Goal: Task Accomplishment & Management: Complete application form

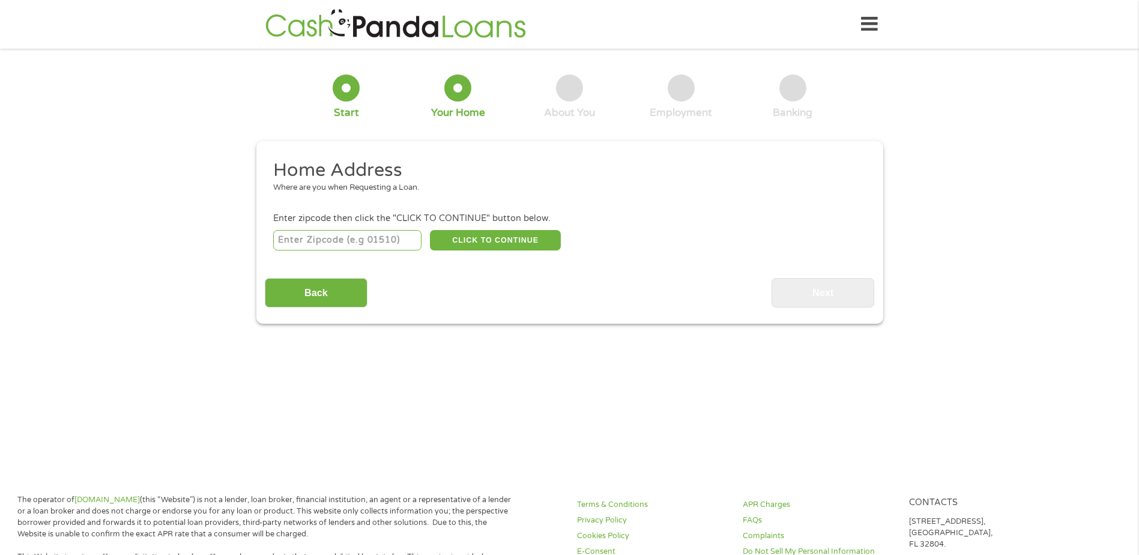
click at [375, 234] on input "number" at bounding box center [347, 240] width 148 height 20
type input "74055"
click at [508, 242] on button "CLICK TO CONTINUE" at bounding box center [495, 240] width 131 height 20
type input "74055"
type input "Owasso"
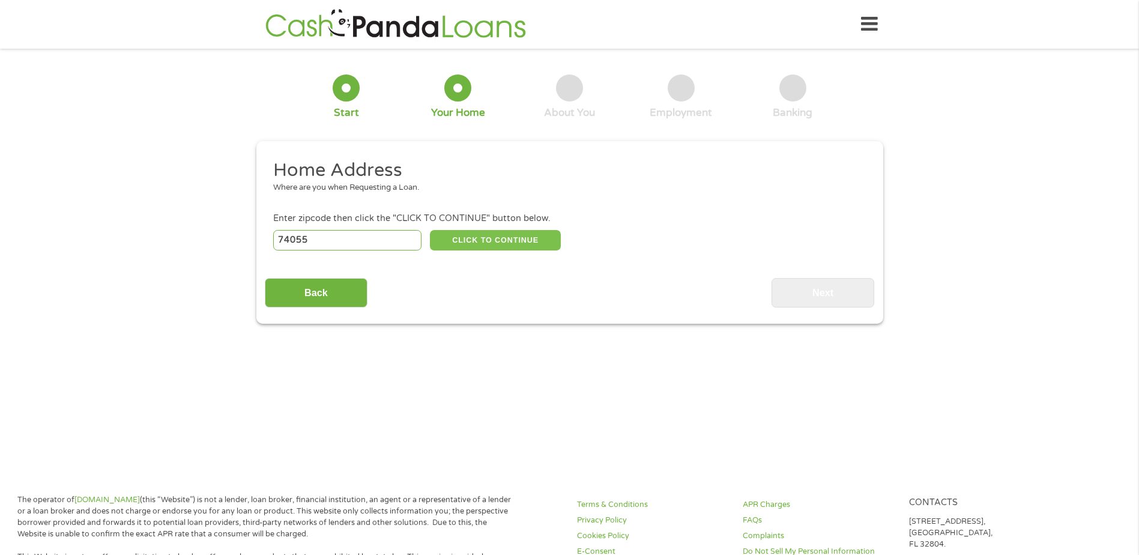
select select "[US_STATE]"
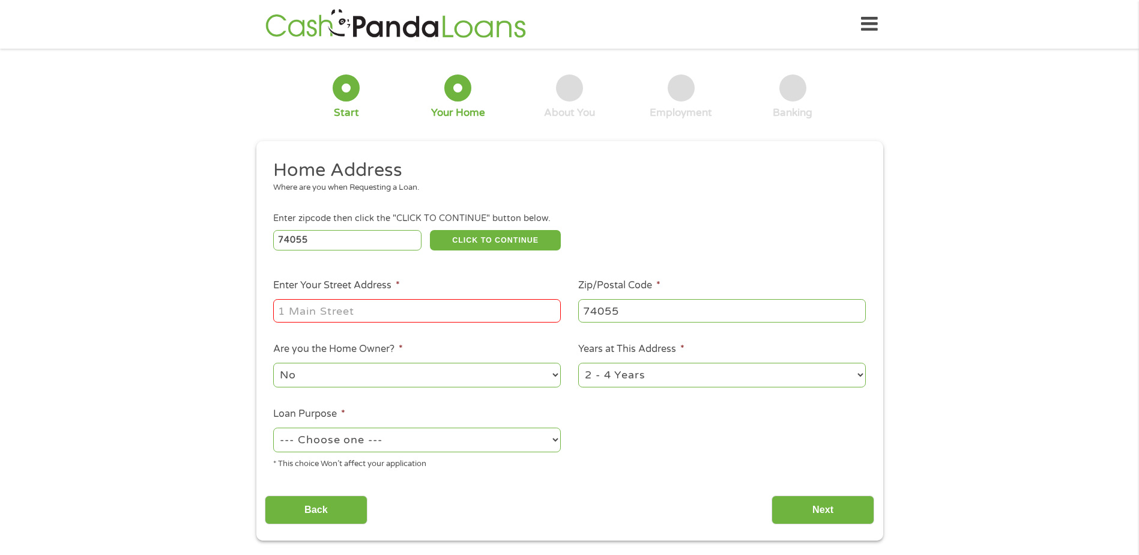
click at [372, 312] on input "Enter Your Street Address *" at bounding box center [417, 310] width 288 height 23
type input "[STREET_ADDRESS]"
click at [480, 370] on select "No Yes" at bounding box center [417, 375] width 288 height 25
select select "yes"
click at [273, 363] on select "No Yes" at bounding box center [417, 375] width 288 height 25
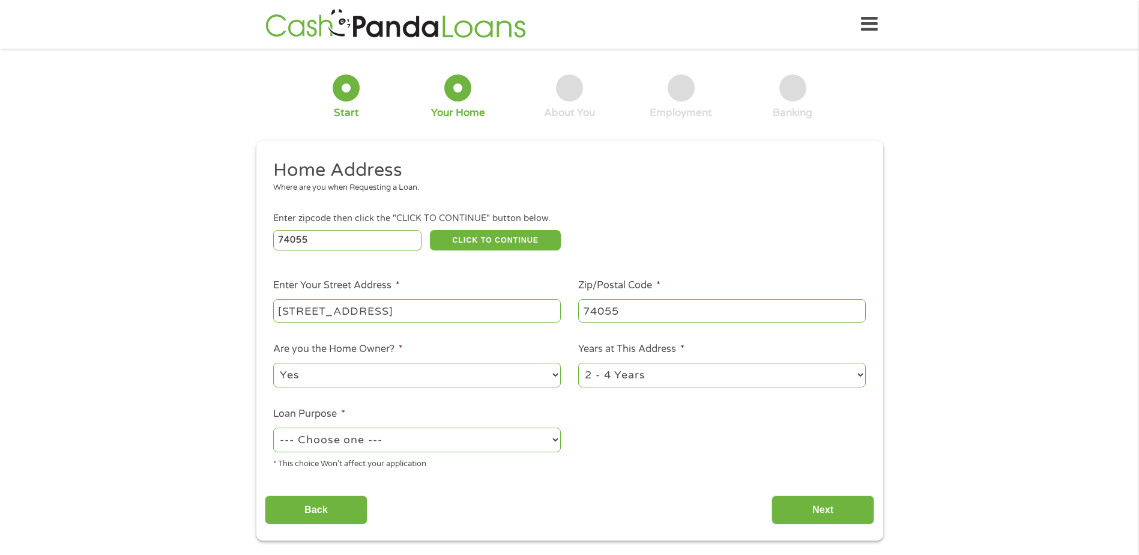
click at [645, 369] on select "1 Year or less 1 - 2 Years 2 - 4 Years Over 4 Years" at bounding box center [722, 375] width 288 height 25
select select "60months"
click at [578, 363] on select "1 Year or less 1 - 2 Years 2 - 4 Years Over 4 Years" at bounding box center [722, 375] width 288 height 25
click at [451, 436] on select "--- Choose one --- Pay Bills Debt Consolidation Home Improvement Major Purchase…" at bounding box center [417, 439] width 288 height 25
select select "shorttermcash"
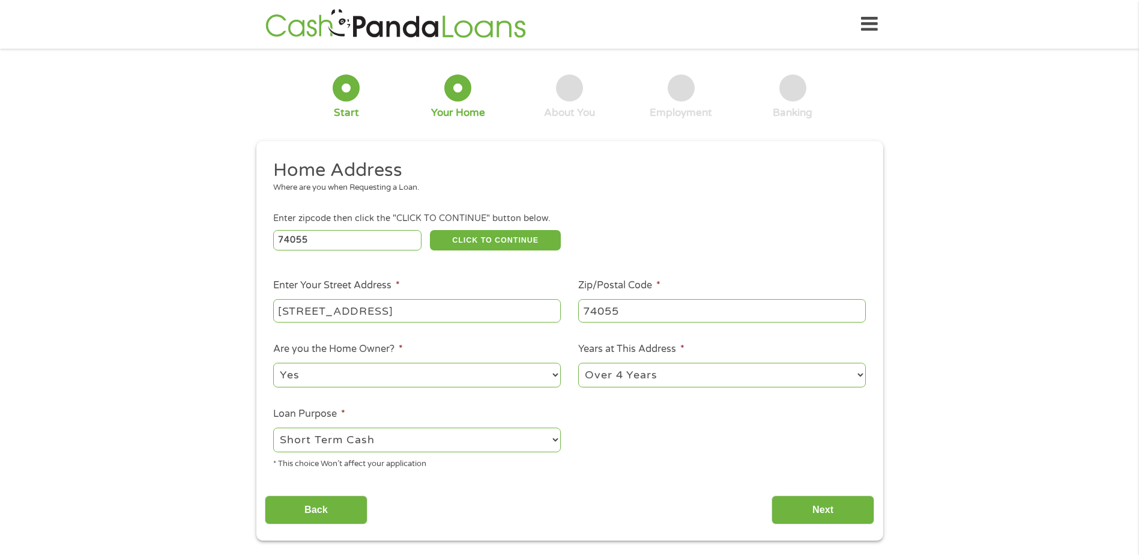
click at [273, 427] on select "--- Choose one --- Pay Bills Debt Consolidation Home Improvement Major Purchase…" at bounding box center [417, 439] width 288 height 25
drag, startPoint x: 816, startPoint y: 494, endPoint x: 818, endPoint y: 511, distance: 16.9
click at [820, 504] on div "Back Next" at bounding box center [569, 505] width 609 height 38
click at [818, 511] on input "Next" at bounding box center [822, 509] width 103 height 29
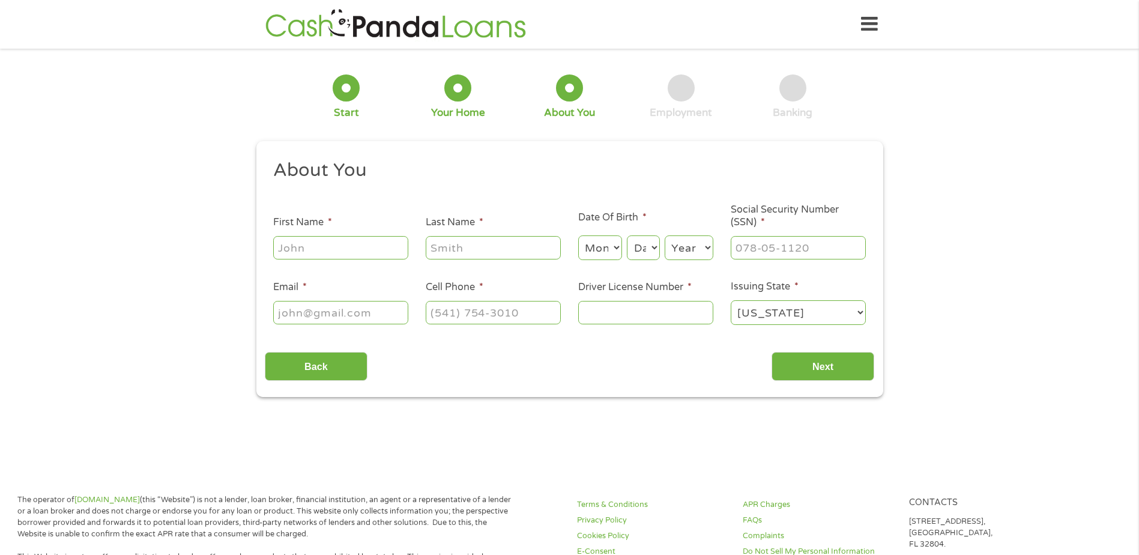
scroll to position [5, 5]
click at [283, 247] on input "First Name *" at bounding box center [340, 247] width 135 height 23
type input "[PERSON_NAME]"
select select "5"
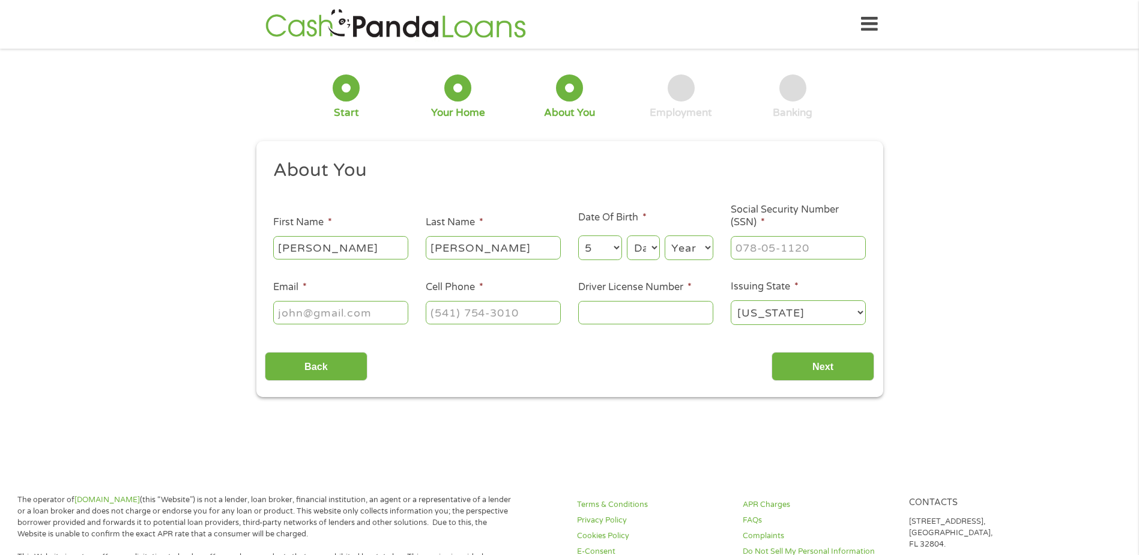
select select "17"
select select "1970"
type input "[EMAIL_ADDRESS][DOMAIN_NAME]"
type input "[PHONE_NUMBER]"
click at [405, 310] on input "[EMAIL_ADDRESS][DOMAIN_NAME]" at bounding box center [340, 312] width 135 height 23
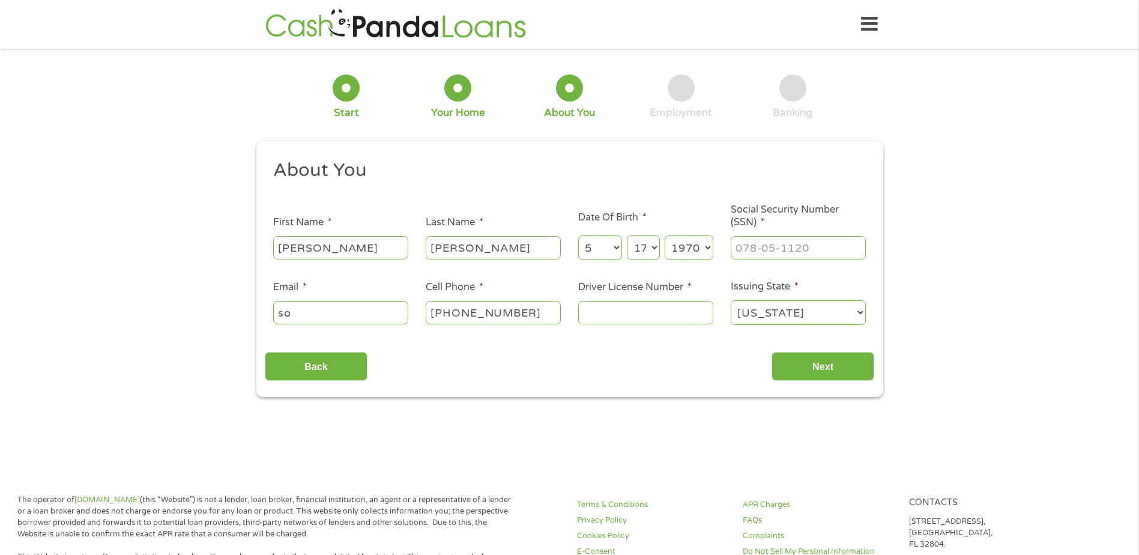
type input "s"
type input "[EMAIL_ADDRESS][DOMAIN_NAME]"
type input "451-53-5668"
click at [525, 313] on input "[PHONE_NUMBER]" at bounding box center [493, 312] width 135 height 23
type input "[PHONE_NUMBER]"
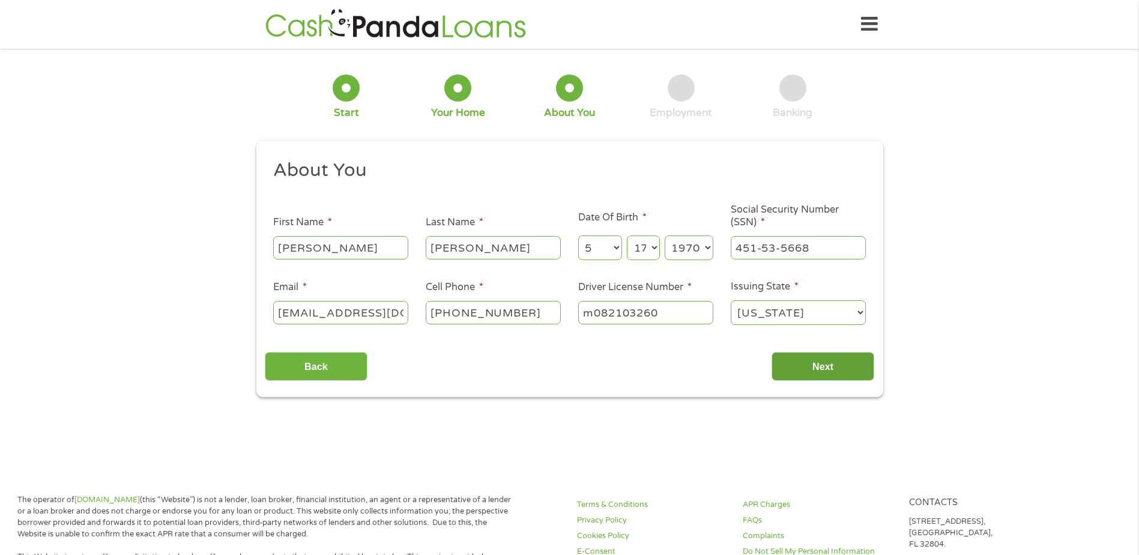
type input "m082103260"
click at [806, 370] on input "Next" at bounding box center [822, 366] width 103 height 29
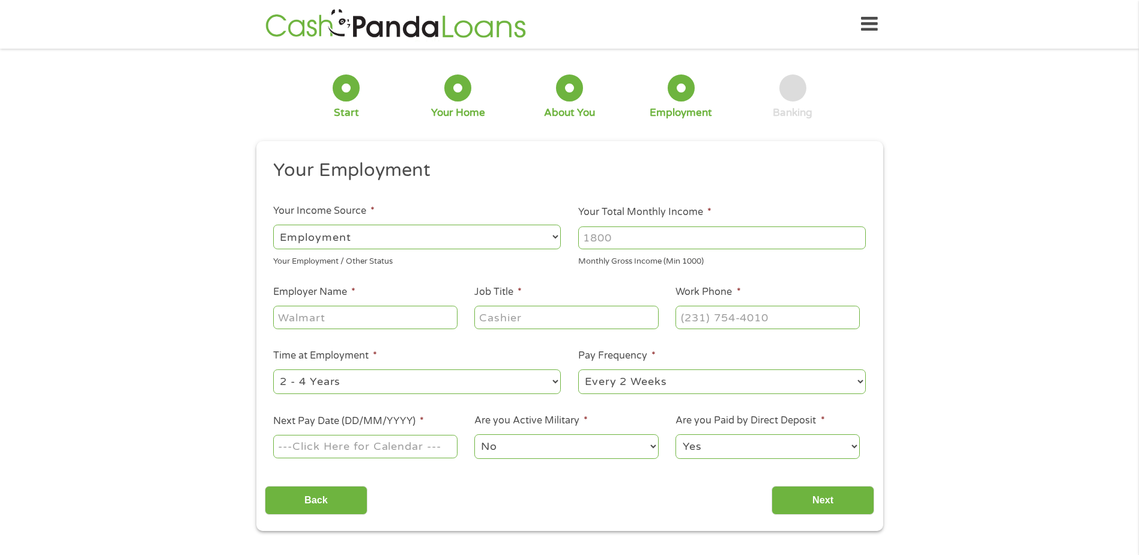
click at [677, 235] on input "Your Total Monthly Income *" at bounding box center [722, 237] width 288 height 23
type input "3400"
click at [361, 313] on input "Employer Name *" at bounding box center [365, 317] width 184 height 23
type input "h2health"
type input "front desk"
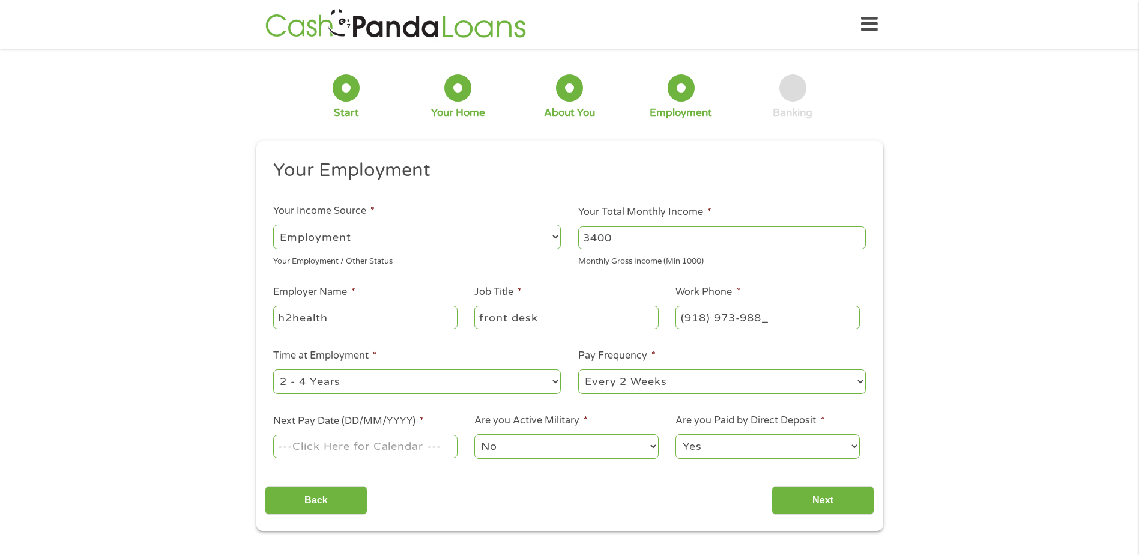
type input "[PHONE_NUMBER]"
click at [336, 379] on select "--- Choose one --- 1 Year or less 1 - 2 Years 2 - 4 Years Over 4 Years" at bounding box center [417, 381] width 288 height 25
click at [273, 369] on select "--- Choose one --- 1 Year or less 1 - 2 Years 2 - 4 Years Over 4 Years" at bounding box center [417, 381] width 288 height 25
click at [375, 442] on input "Next Pay Date (DD/MM/YYYY) *" at bounding box center [365, 446] width 184 height 23
type input "[DATE]"
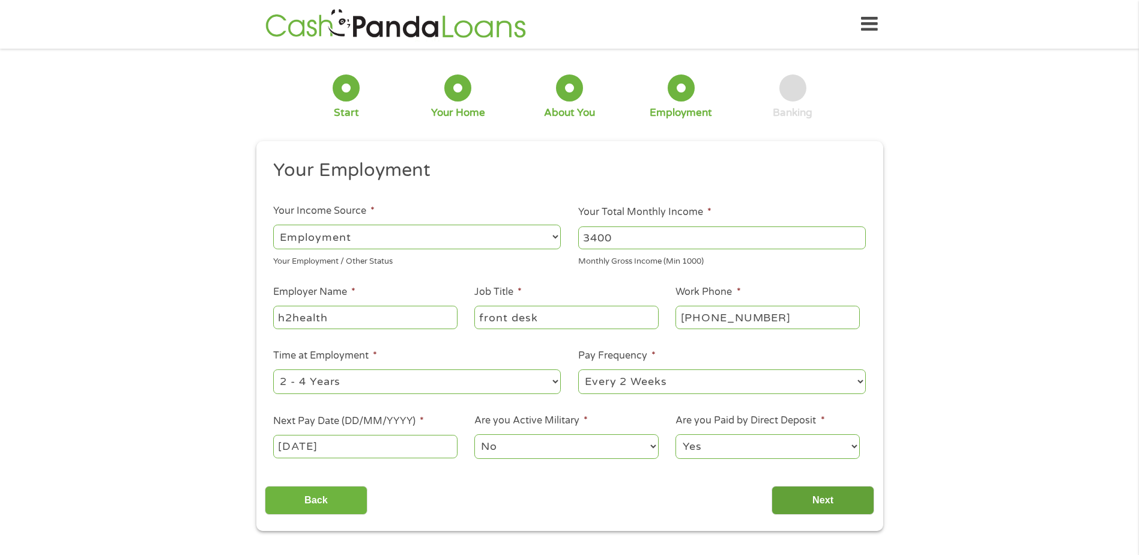
click at [821, 499] on input "Next" at bounding box center [822, 500] width 103 height 29
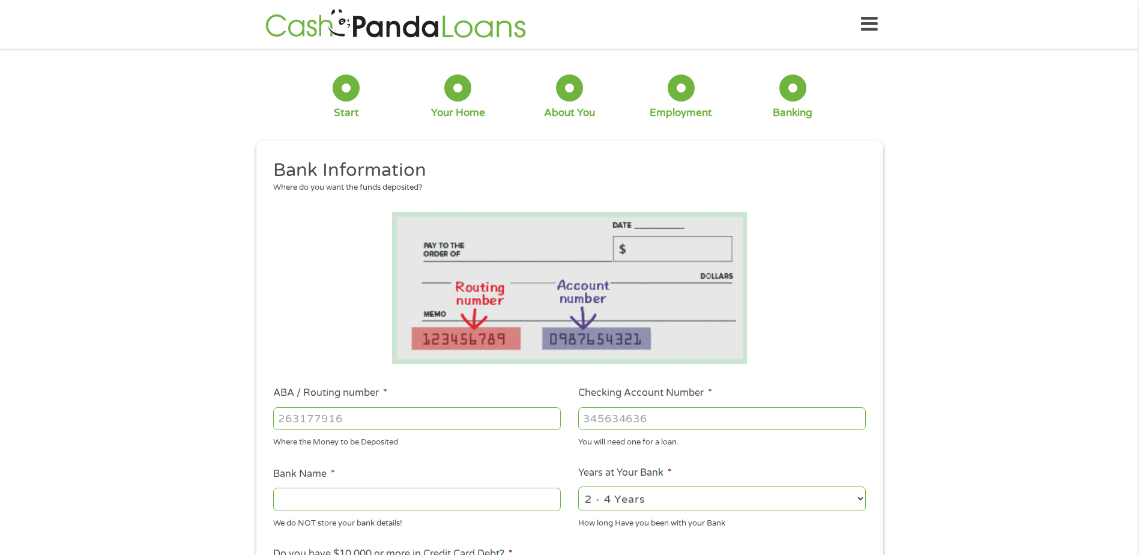
click at [462, 424] on input "ABA / Routing number *" at bounding box center [417, 418] width 288 height 23
type input "311992904"
type input "AMERICAN AIRLINES FCU"
type input "311992904"
click at [640, 422] on input "Checking Account Number *" at bounding box center [722, 418] width 288 height 23
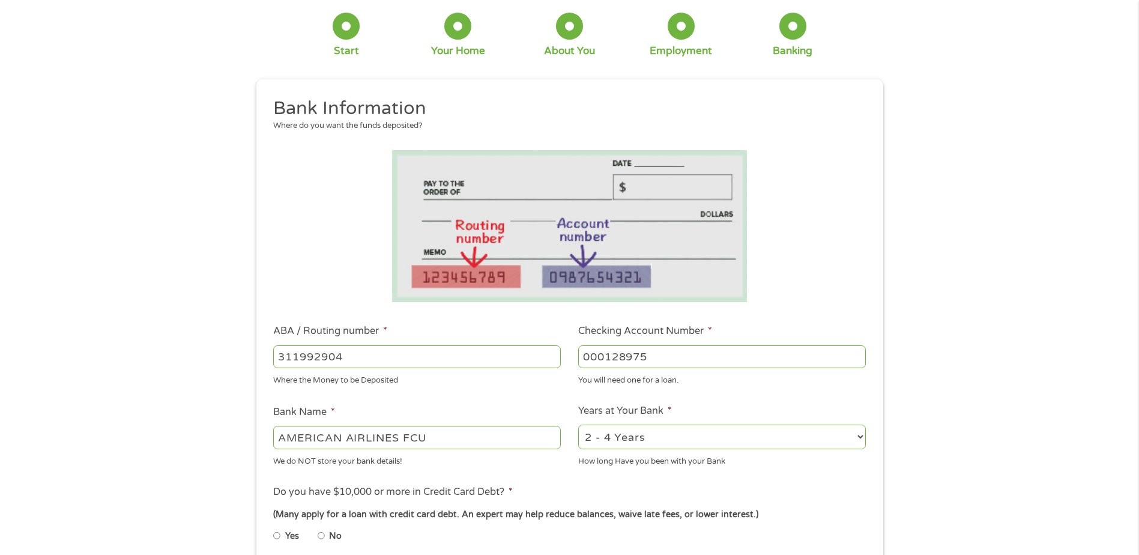
scroll to position [120, 0]
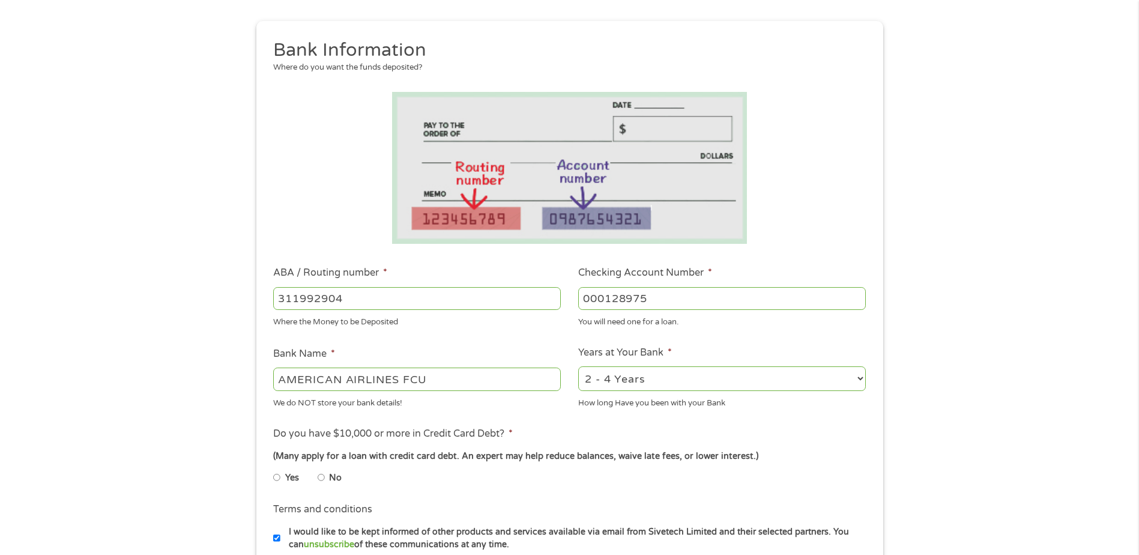
type input "000128975"
click at [621, 381] on select "2 - 4 Years 6 - 12 Months 1 - 2 Years Over 4 Years" at bounding box center [722, 378] width 288 height 25
click at [634, 468] on div "Yes No" at bounding box center [569, 480] width 592 height 28
click at [277, 480] on input "Yes" at bounding box center [276, 477] width 7 height 19
radio input "true"
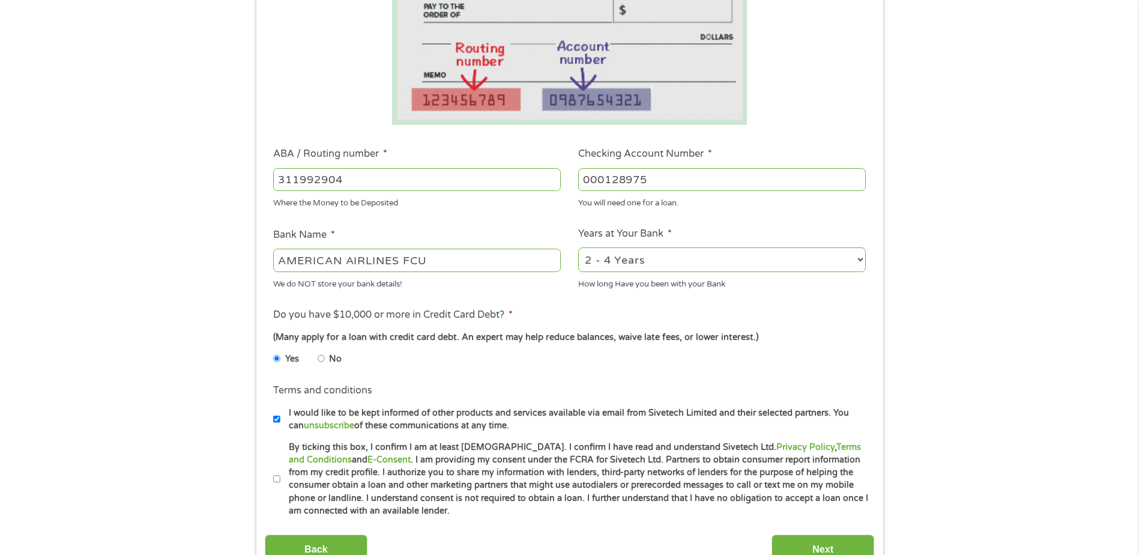
scroll to position [240, 0]
click at [275, 477] on input "By ticking this box, I confirm I am at least [DEMOGRAPHIC_DATA]. I confirm I ha…" at bounding box center [276, 477] width 7 height 19
checkbox input "true"
click at [837, 547] on input "Next" at bounding box center [822, 547] width 103 height 29
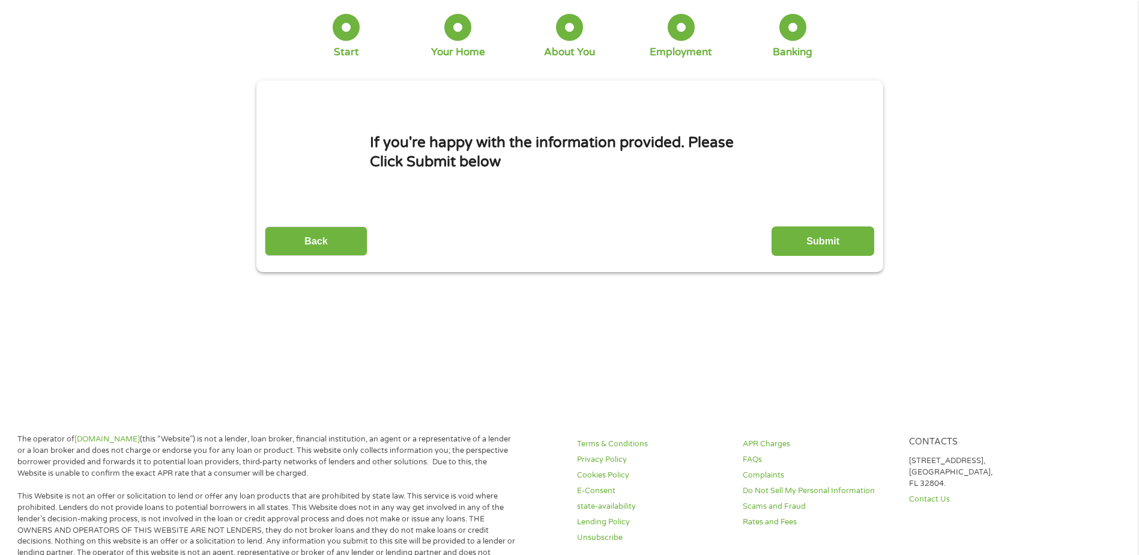
scroll to position [0, 0]
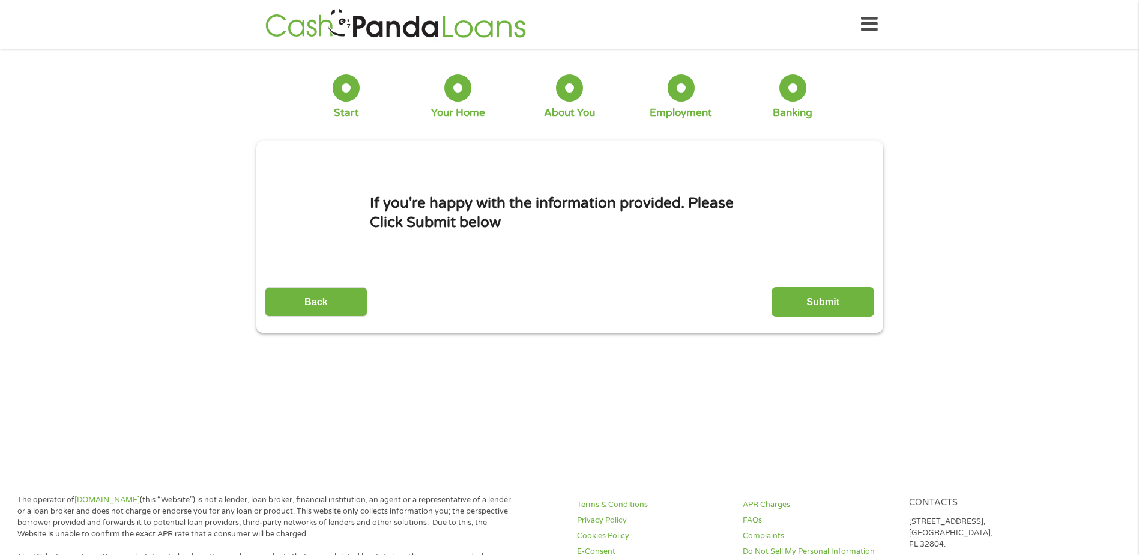
click at [830, 291] on input "Submit" at bounding box center [822, 301] width 103 height 29
